Goal: Transaction & Acquisition: Book appointment/travel/reservation

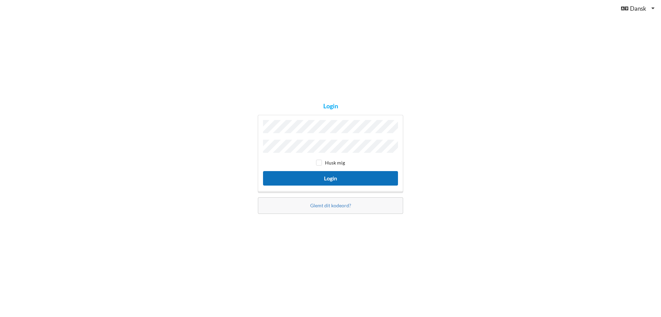
click at [328, 175] on button "Login" at bounding box center [330, 178] width 135 height 14
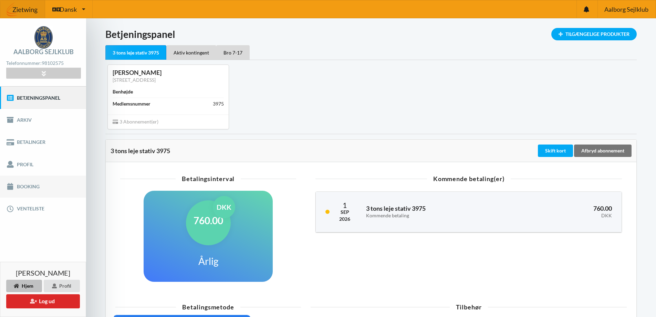
click at [35, 188] on link "Booking" at bounding box center [43, 186] width 86 height 22
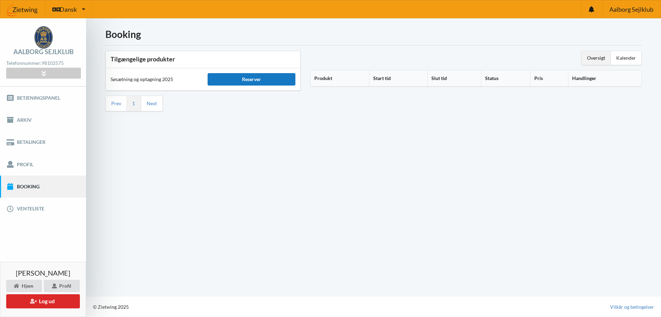
click at [252, 75] on div "Reserver" at bounding box center [252, 79] width 88 height 12
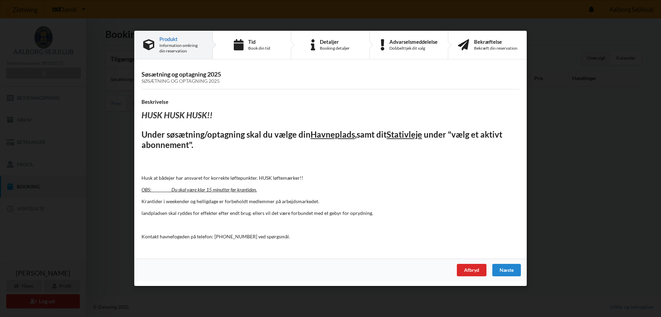
drag, startPoint x: 520, startPoint y: 268, endPoint x: 518, endPoint y: 264, distance: 4.5
click at [519, 266] on div "Næste" at bounding box center [507, 270] width 29 height 12
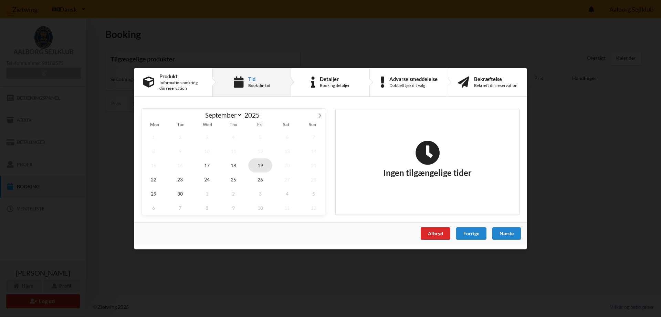
click at [261, 166] on span "19" at bounding box center [260, 165] width 24 height 14
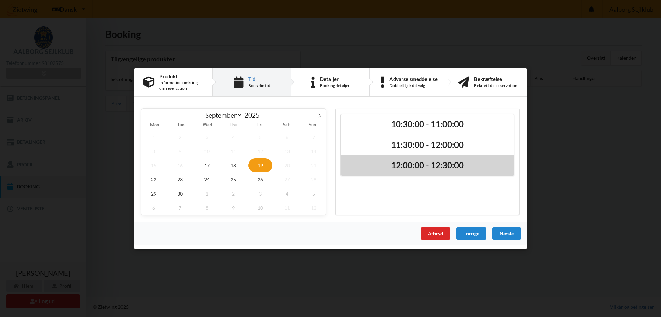
click at [434, 164] on h2 "12:00:00 - 12:30:00" at bounding box center [428, 165] width 164 height 11
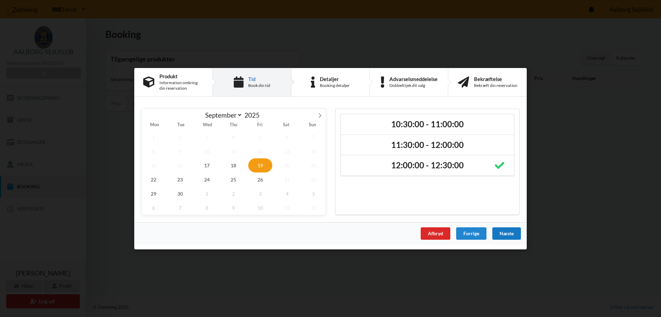
click at [505, 235] on div "Næste" at bounding box center [507, 233] width 29 height 12
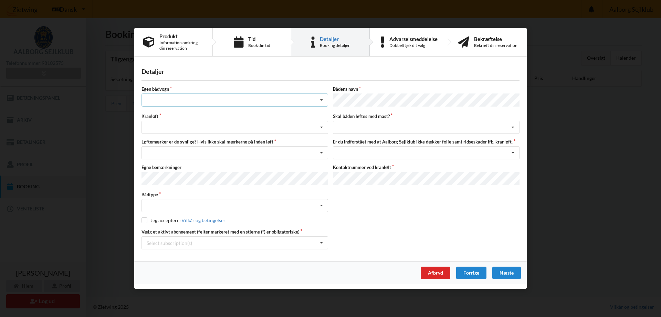
click at [242, 98] on div "Intet valg ja nej" at bounding box center [235, 100] width 187 height 13
click at [231, 137] on div "nej" at bounding box center [235, 138] width 186 height 13
click at [247, 128] on div "Søsætning Optagning" at bounding box center [235, 127] width 187 height 13
click at [234, 150] on div "Optagning" at bounding box center [235, 152] width 186 height 13
click at [245, 152] on div "Nej, jeg kontakter havnekontoret inden løft og får dem sat på Ja, mine mærker e…" at bounding box center [235, 152] width 187 height 13
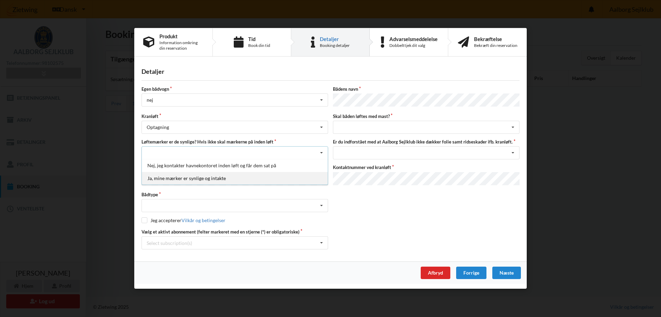
click at [224, 180] on div "Ja, mine mærker er synlige og intakte" at bounding box center [235, 178] width 186 height 13
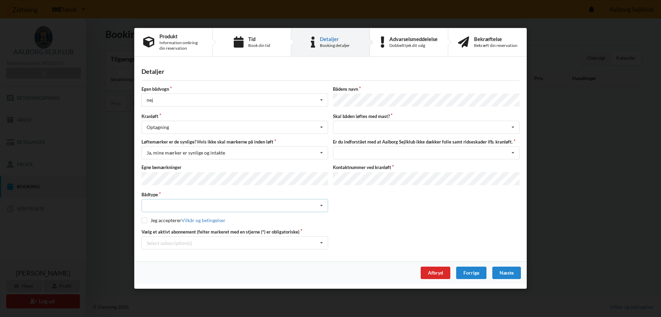
click at [228, 205] on div "Intet valgt Sejlbåd Motorbåd Motorsejler [PERSON_NAME]" at bounding box center [235, 205] width 187 height 13
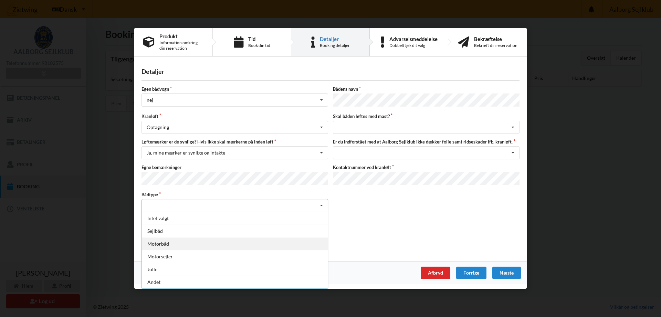
click at [236, 243] on div "Motorbåd" at bounding box center [235, 243] width 186 height 13
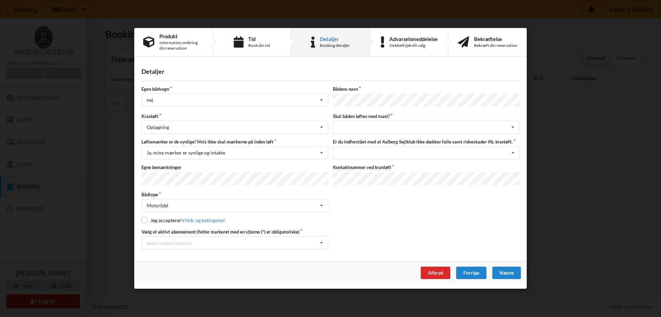
click at [145, 218] on input "checkbox" at bounding box center [145, 220] width 6 height 6
checkbox input "true"
click at [230, 245] on div "Select subscription(s) * 3 tons leje stativ 3975 Aktiv kontingent * Bro 7-17" at bounding box center [235, 242] width 187 height 13
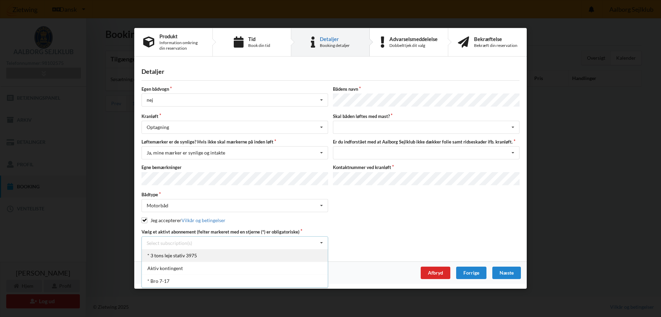
click at [223, 256] on div "* 3 tons leje stativ 3975" at bounding box center [235, 255] width 186 height 13
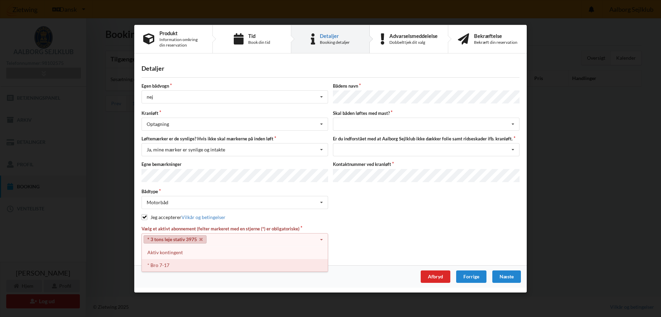
click at [198, 260] on div "* Bro 7-17" at bounding box center [235, 264] width 186 height 13
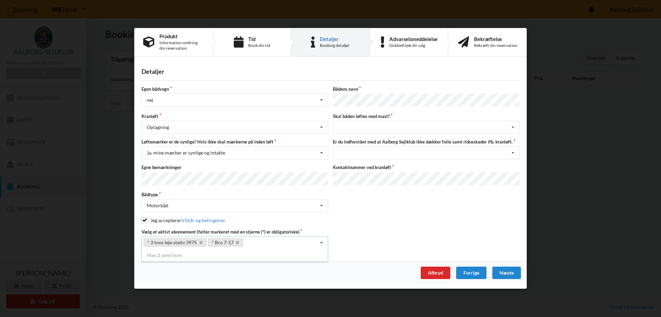
click at [326, 243] on icon at bounding box center [322, 243] width 10 height 13
click at [316, 242] on div "* 3 tons leje stativ 3975 * Bro 7-17 Select subscription(s) * 3 tons leje stati…" at bounding box center [235, 242] width 187 height 13
click at [362, 215] on div "Egen bådvogn nej Intet valg ja nej Bådens navn Kranløft Optagning Søsætning Opt…" at bounding box center [331, 167] width 378 height 163
click at [446, 156] on div "Jeg har tæpper med og tager selv ansvaret for eventuelle folie samt ridseskader…" at bounding box center [426, 152] width 187 height 13
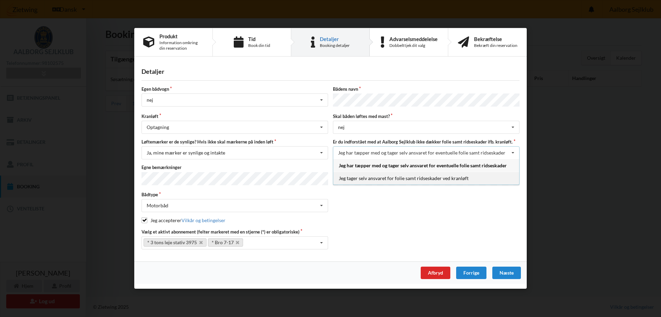
click at [413, 182] on div "Jeg tager selv ansvaret for folie samt ridseskader ved kranløft" at bounding box center [426, 178] width 186 height 13
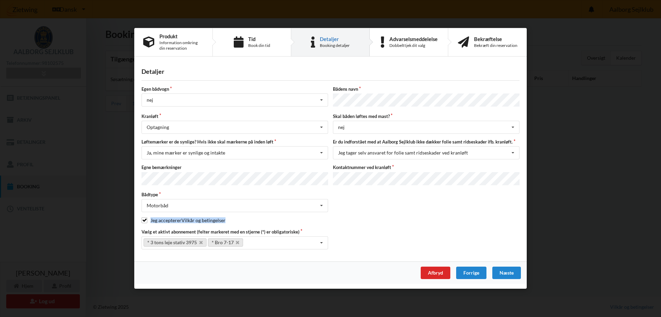
click at [408, 212] on div "Egen bådvogn nej Intet valg ja nej Bådens navn Kranløft Optagning Søsætning Opt…" at bounding box center [331, 167] width 378 height 163
click at [502, 267] on div "Næste" at bounding box center [507, 273] width 29 height 12
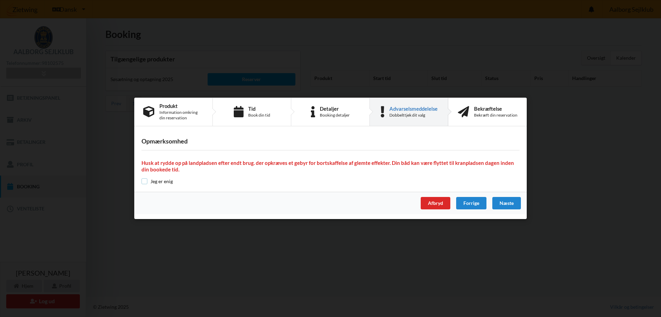
drag, startPoint x: 144, startPoint y: 183, endPoint x: 184, endPoint y: 190, distance: 39.9
click at [145, 182] on input "checkbox" at bounding box center [145, 181] width 6 height 6
checkbox input "true"
click at [506, 202] on div "Næste" at bounding box center [507, 203] width 29 height 12
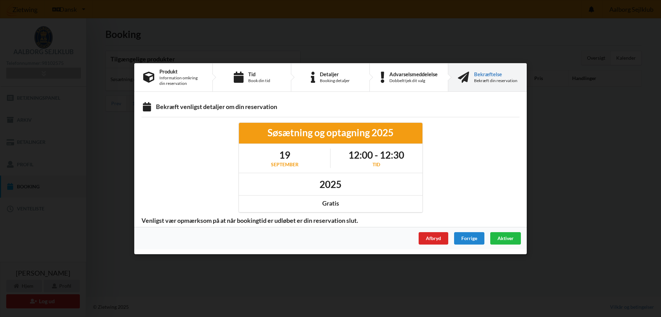
drag, startPoint x: 266, startPoint y: 152, endPoint x: 400, endPoint y: 202, distance: 142.7
click at [400, 202] on div "Søsætning og optagning 2025 [DATE] 12:00 - 12:30 Tid 2025 Gratis" at bounding box center [331, 167] width 184 height 90
click at [400, 200] on div "Gratis" at bounding box center [331, 203] width 174 height 8
click at [512, 237] on span "Aktiver" at bounding box center [506, 238] width 16 height 6
